Goal: Transaction & Acquisition: Purchase product/service

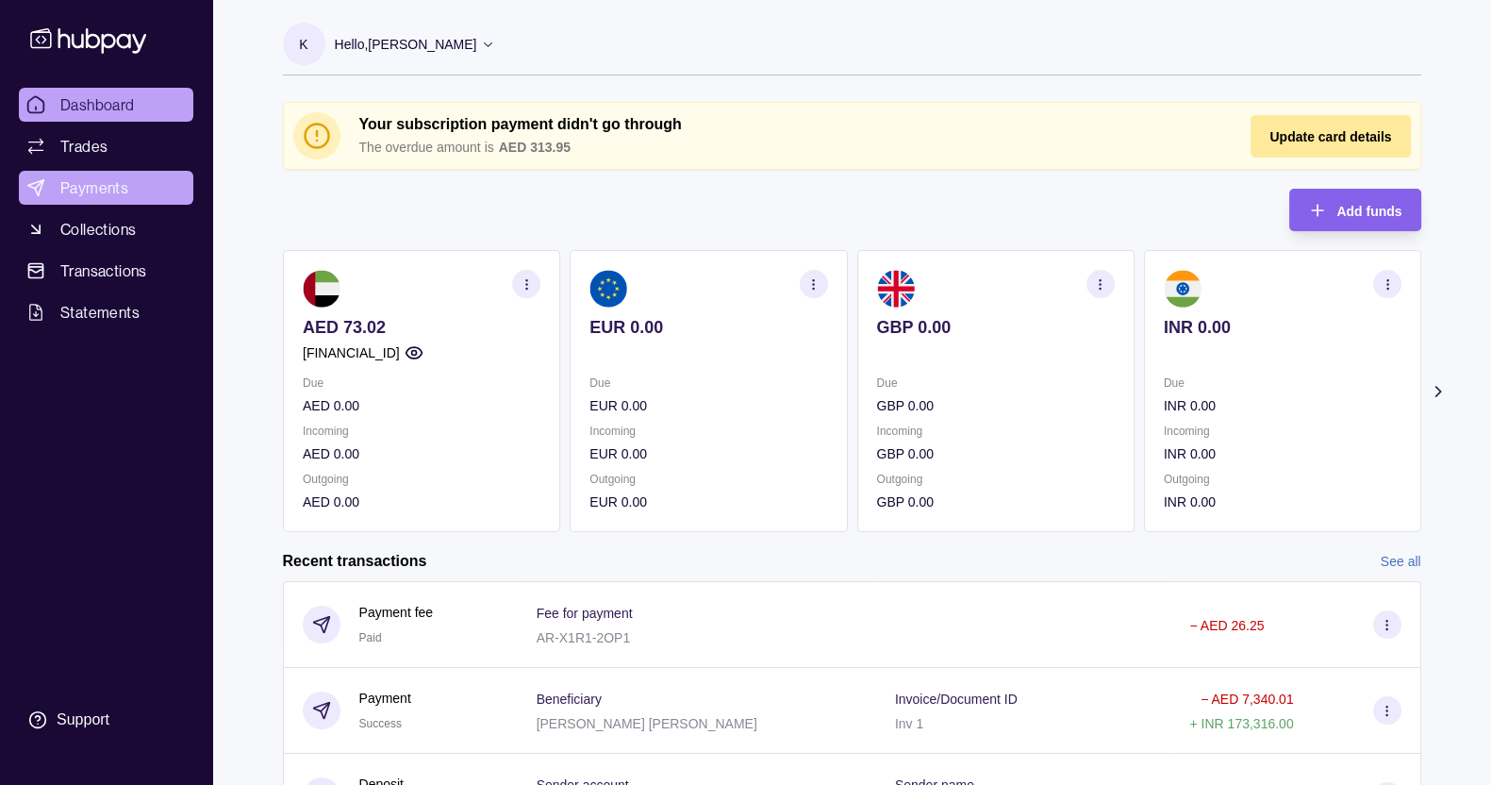
click at [94, 183] on span "Payments" at bounding box center [94, 187] width 68 height 23
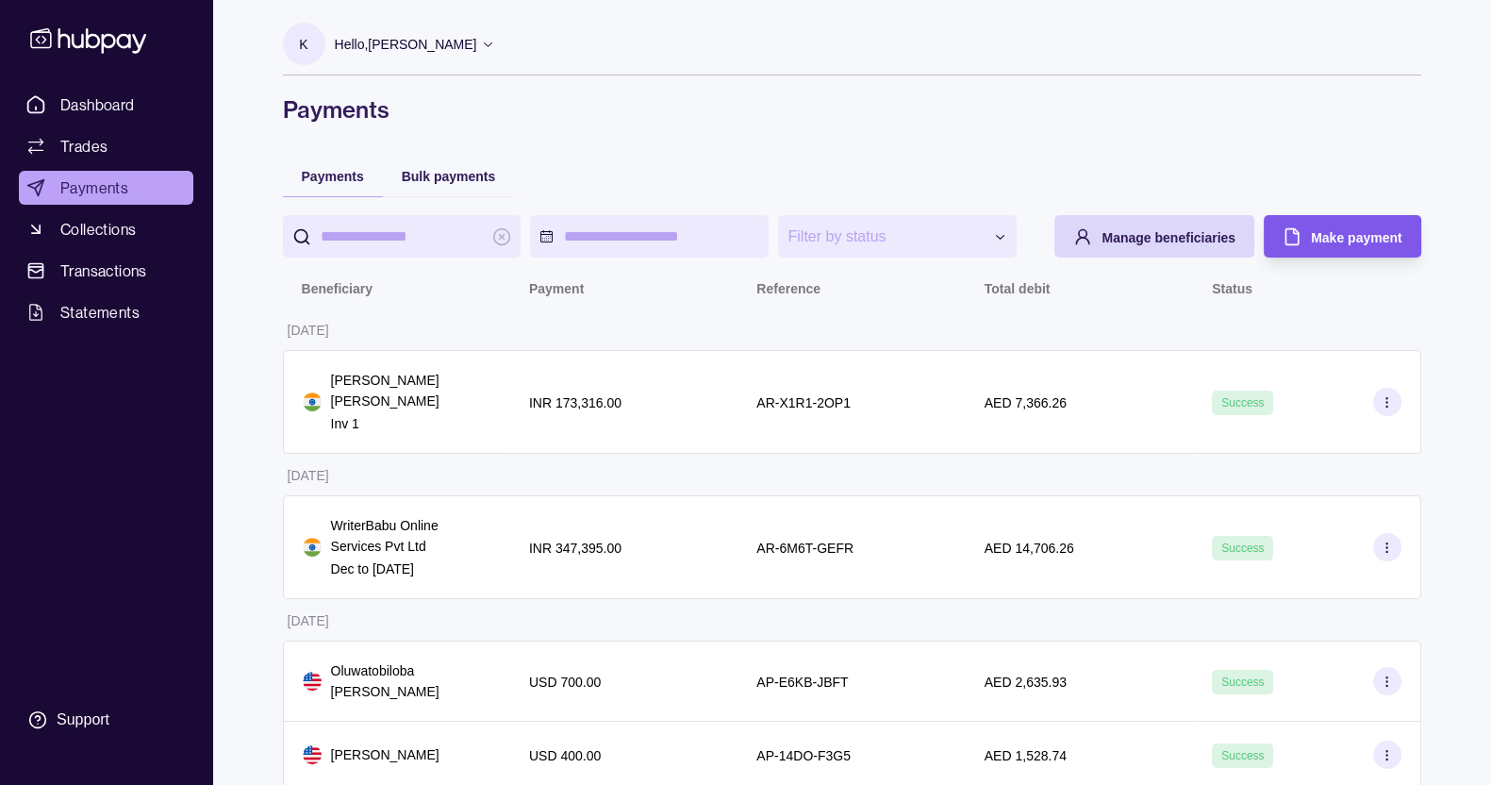
click at [1351, 257] on div "Make payment" at bounding box center [1327, 236] width 147 height 42
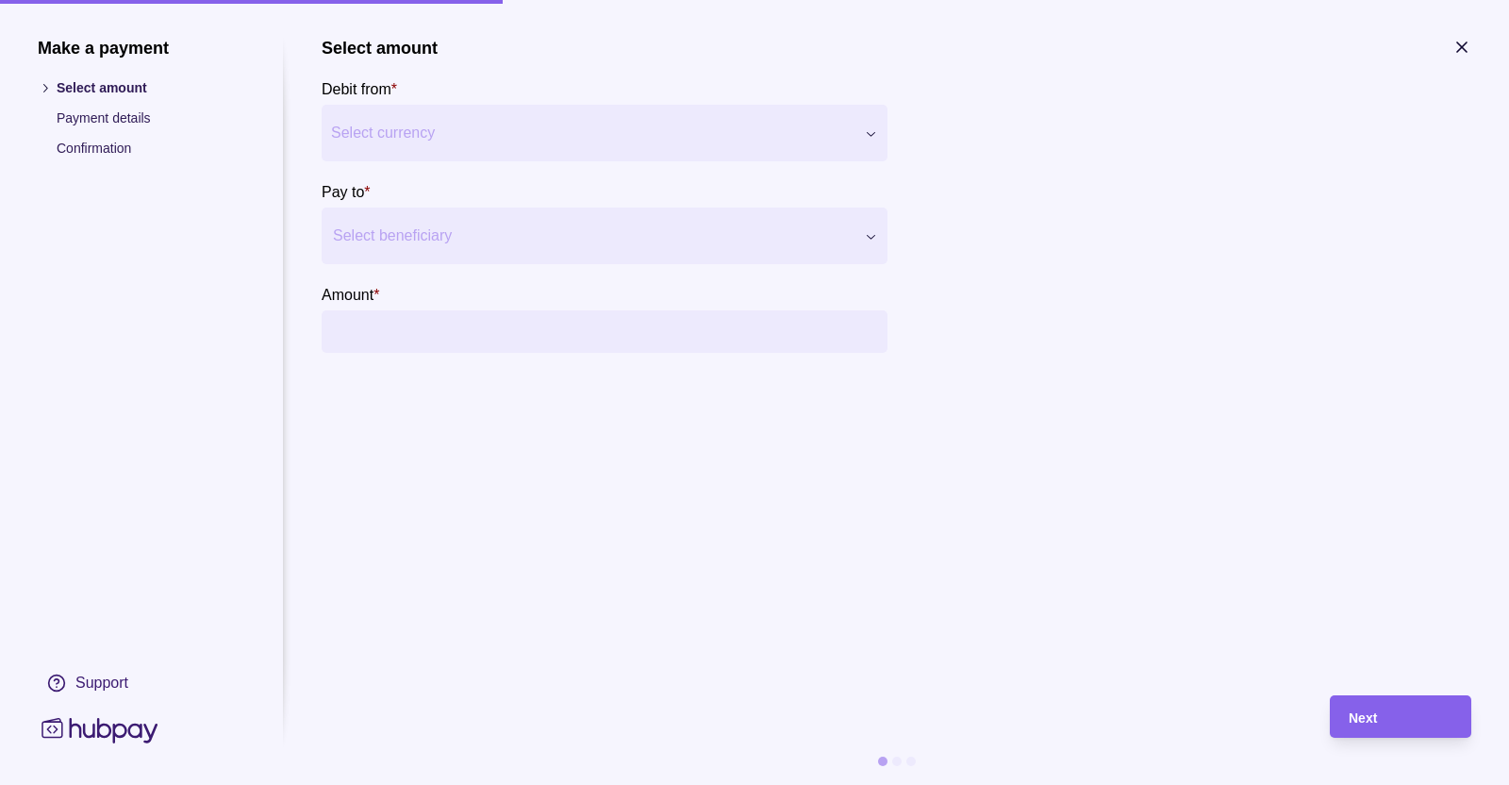
click at [459, 257] on div "Select beneficiary" at bounding box center [605, 235] width 566 height 57
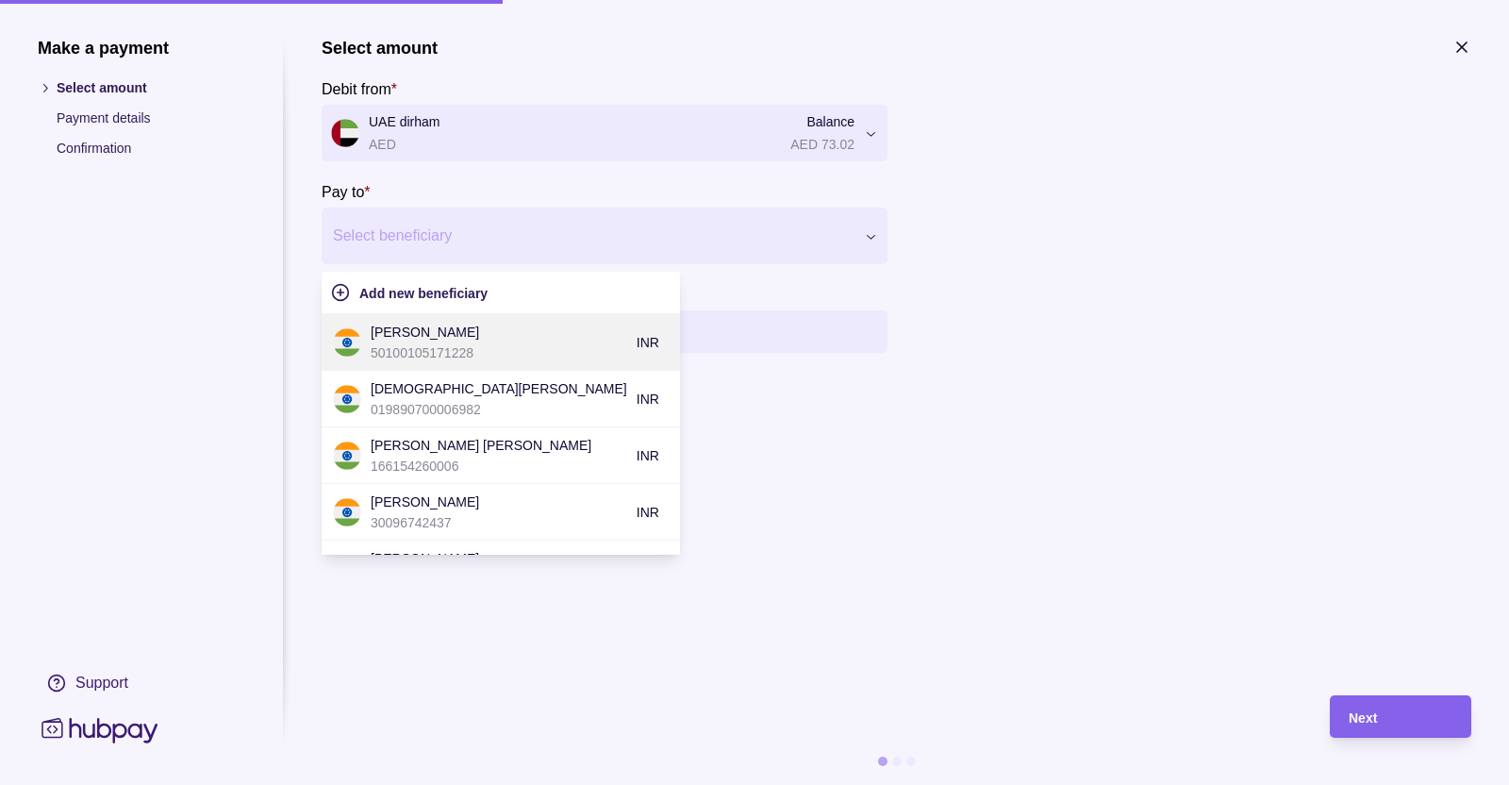
click at [440, 339] on p "[PERSON_NAME]" at bounding box center [499, 332] width 257 height 21
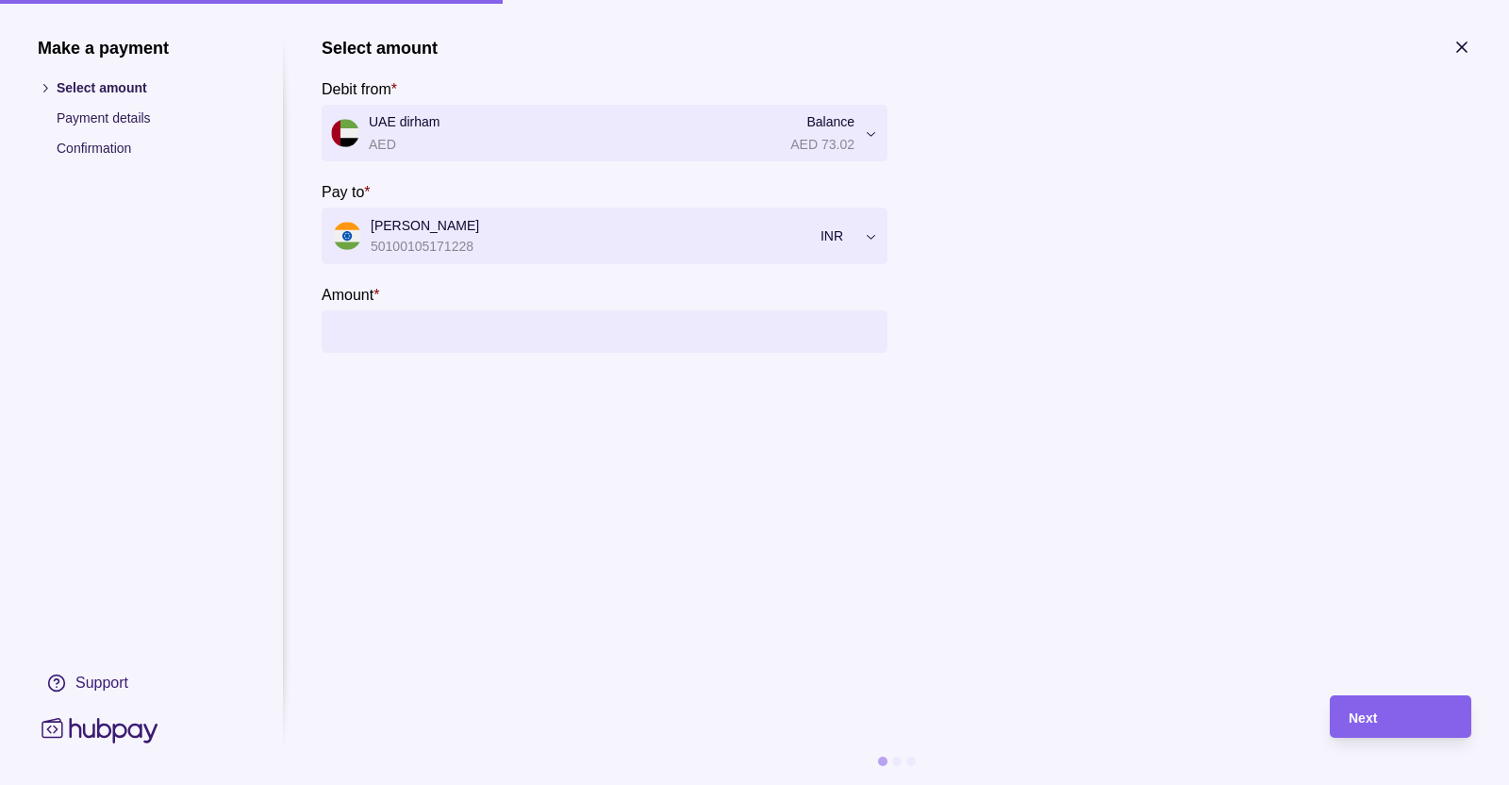
click at [440, 339] on input "Amount *" at bounding box center [623, 331] width 509 height 42
click at [443, 332] on input "Amount *" at bounding box center [623, 331] width 509 height 42
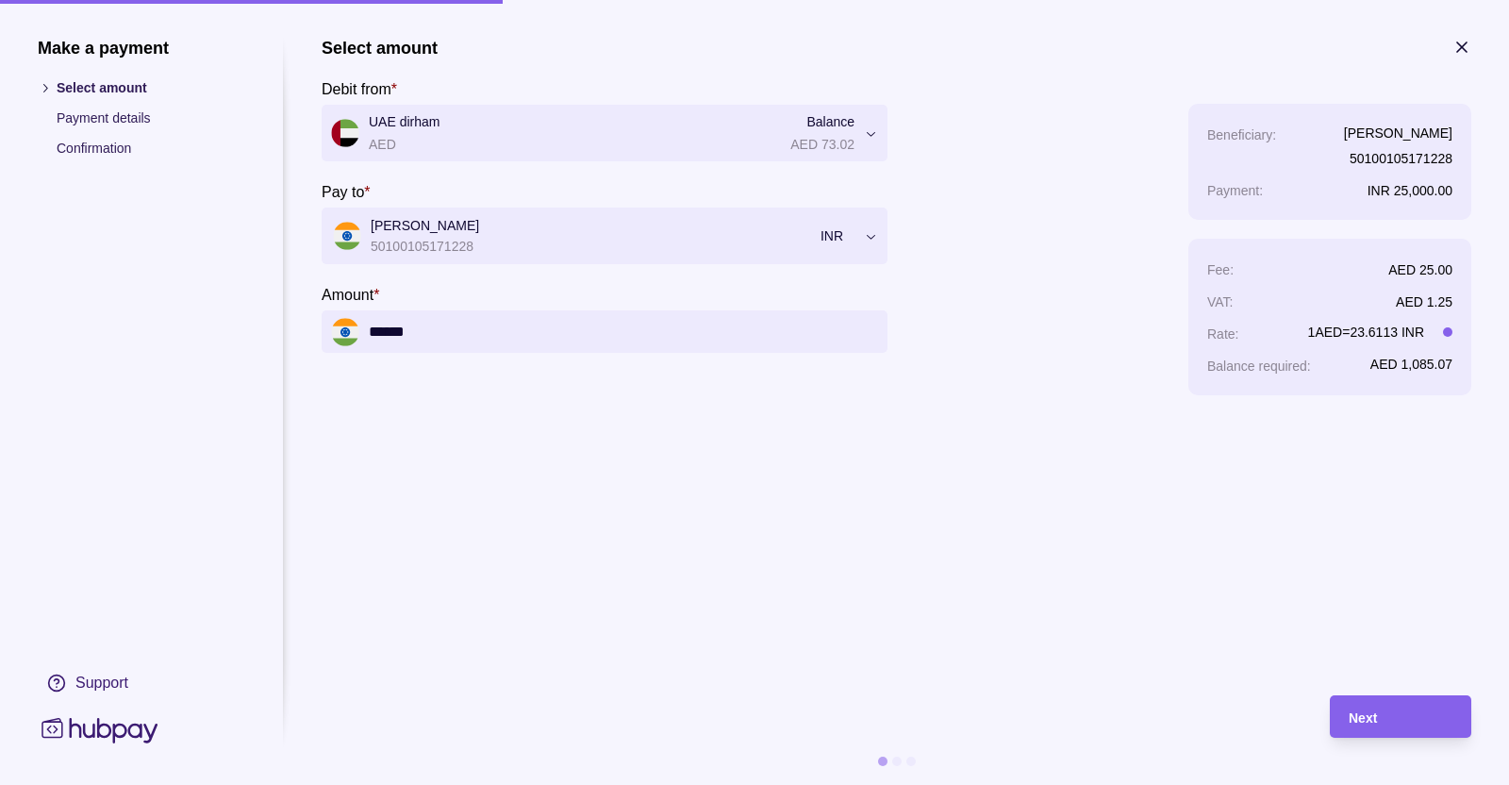
type input "******"
drag, startPoint x: 1397, startPoint y: 331, endPoint x: 1353, endPoint y: 332, distance: 43.4
click at [1353, 332] on p "1 AED = 23.6113 INR" at bounding box center [1366, 332] width 116 height 21
copy p "23.6113"
